Goal: Task Accomplishment & Management: Use online tool/utility

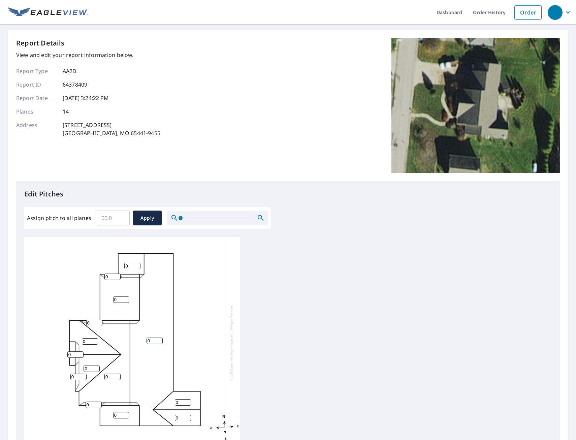
click at [114, 219] on input "Assign pitch to all planes" at bounding box center [113, 217] width 33 height 19
type input "10"
click at [155, 219] on span "Apply" at bounding box center [147, 218] width 18 height 8
type input "10"
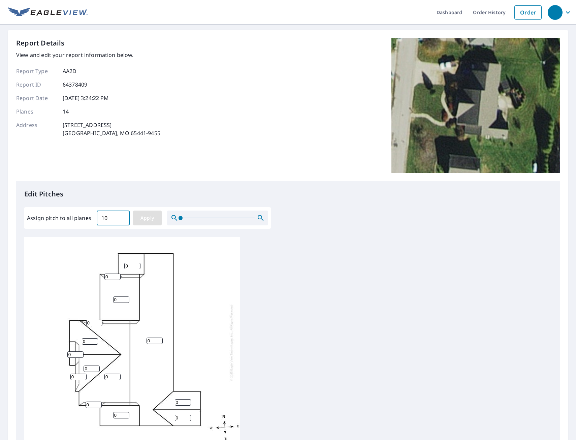
type input "10"
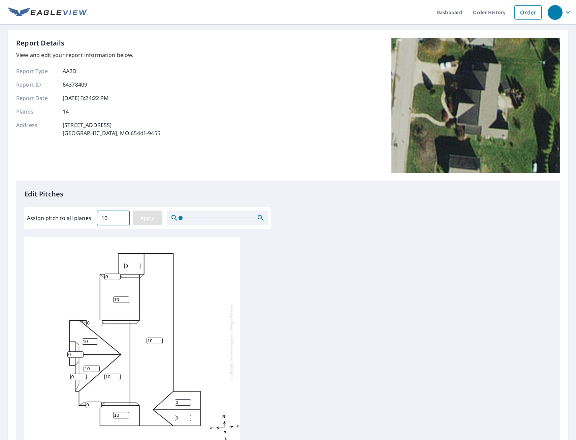
type input "10"
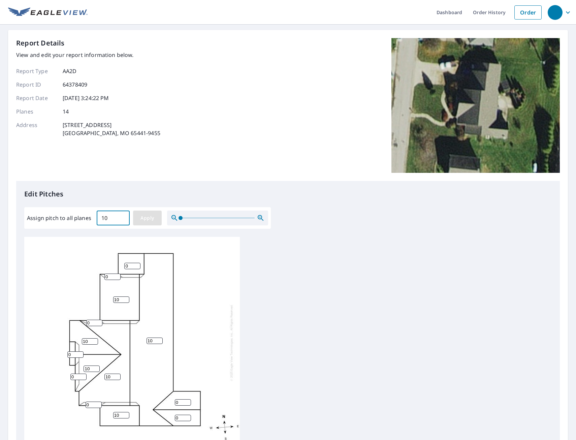
type input "10"
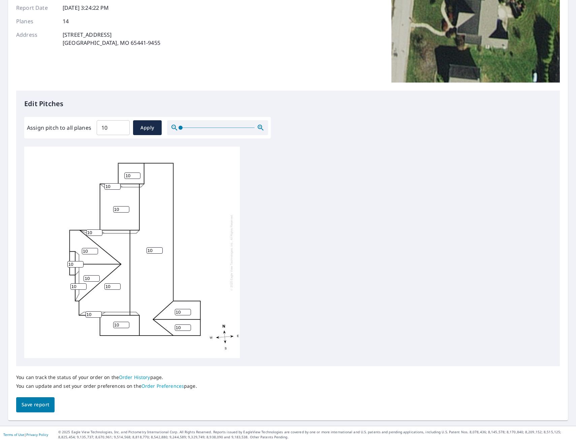
scroll to position [93, 0]
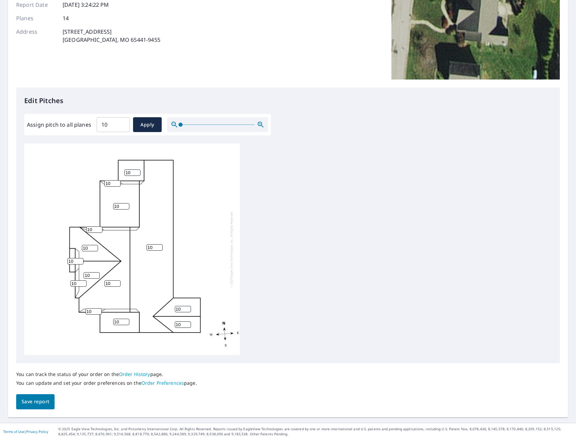
click at [31, 399] on span "Save report" at bounding box center [36, 401] width 28 height 8
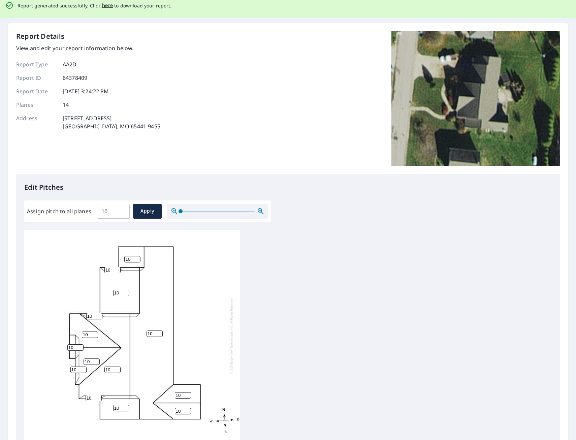
scroll to position [0, 0]
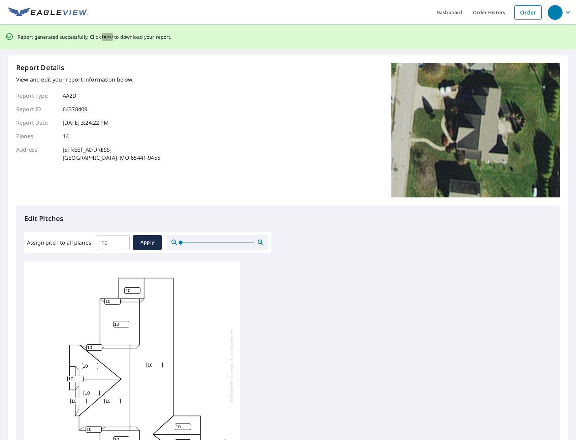
click at [105, 38] on span "here" at bounding box center [107, 37] width 11 height 8
